Goal: Complete application form

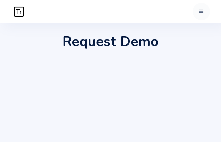
type input "lxWHQxISC"
type input "iexZUbXi"
type input "woqusowica617@gmail.com"
checkbox Search "false"
checkbox Filtering "false"
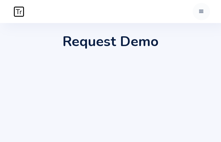
checkbox Tracing "false"
checkbox Order "false"
checkbox Filtering "true"
checkbox Anonymization "false"
checkbox Counting "true"
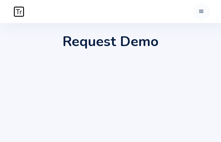
checkbox Tracing "true"
checkbox Anonymization "true"
checkbox Search "false"
checkbox Tracing "false"
checkbox Order "false"
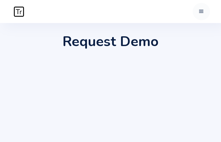
checkbox Counting "false"
checkbox Anonymization "false"
checkbox Filtering "false"
